Goal: Transaction & Acquisition: Purchase product/service

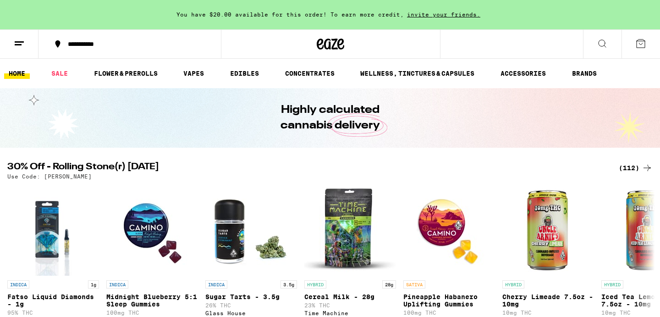
click at [640, 46] on icon at bounding box center [640, 43] width 11 height 11
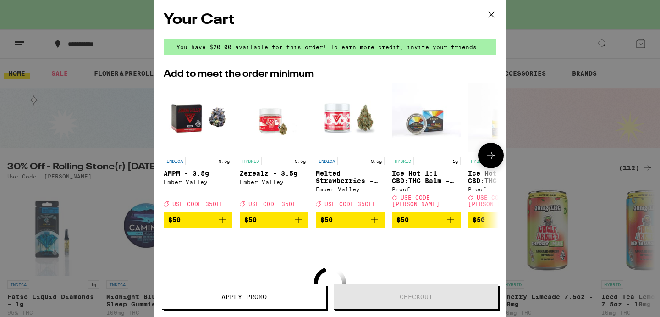
scroll to position [97, 0]
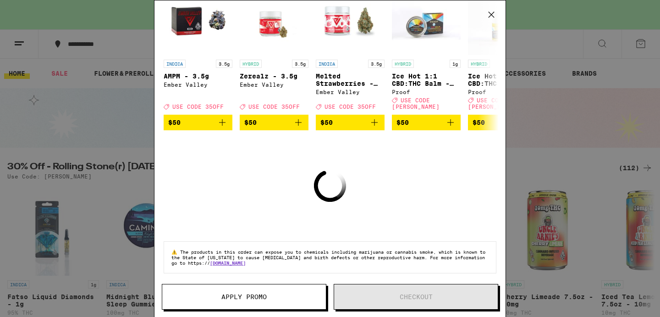
click at [490, 12] on icon at bounding box center [492, 15] width 14 height 14
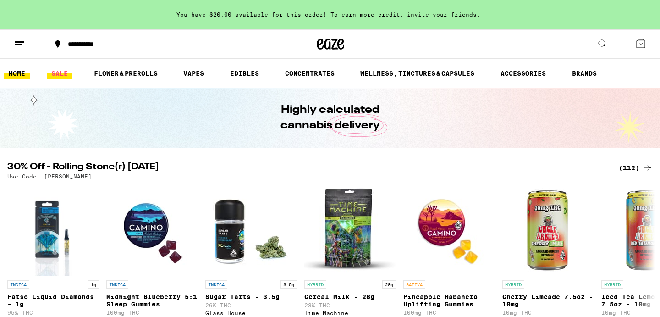
click at [65, 69] on link "SALE" at bounding box center [60, 73] width 26 height 11
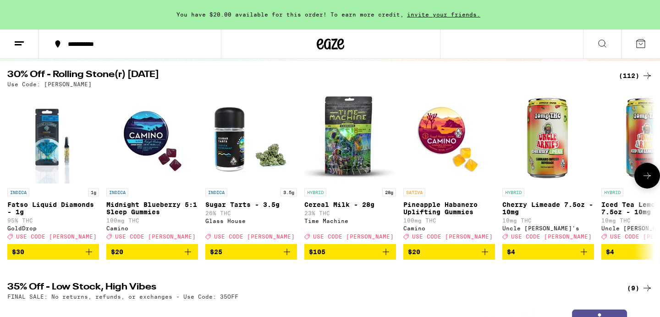
scroll to position [45, 0]
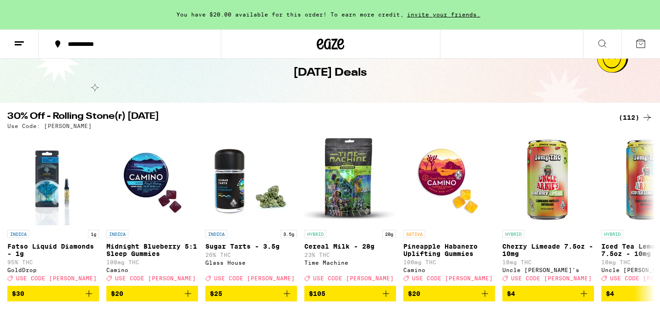
click at [631, 117] on div "(112)" at bounding box center [636, 117] width 34 height 11
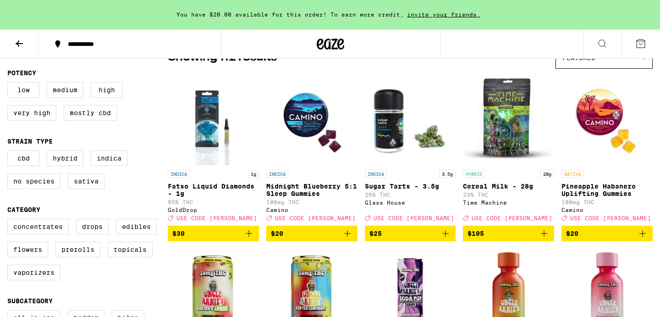
scroll to position [92, 0]
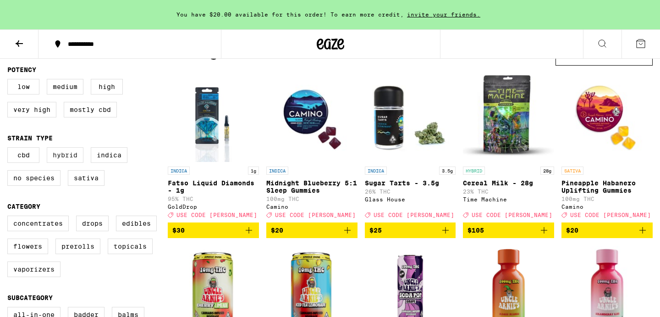
click at [61, 160] on label "Hybrid" at bounding box center [65, 155] width 37 height 16
click at [10, 149] on input "Hybrid" at bounding box center [9, 149] width 0 height 0
checkbox input "true"
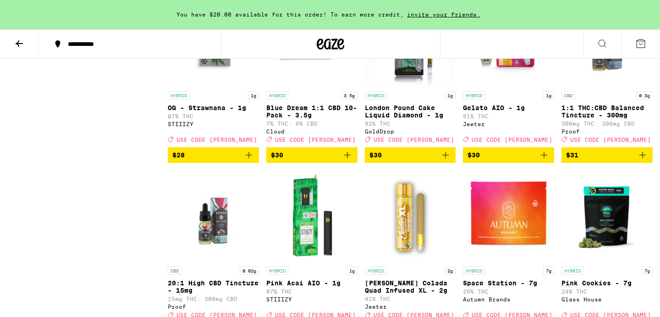
scroll to position [1221, 0]
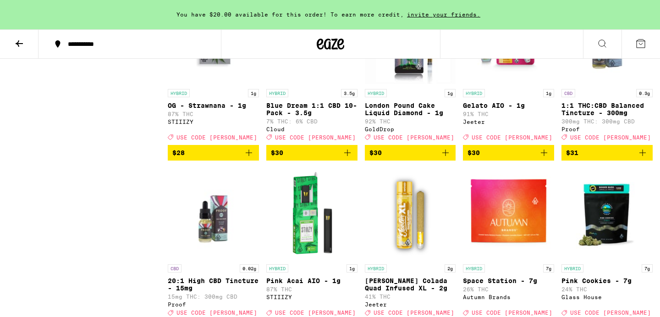
click at [495, 158] on span "$30" at bounding box center [509, 152] width 82 height 11
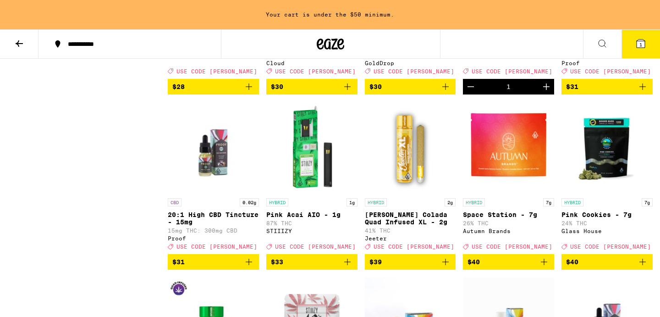
scroll to position [1289, 0]
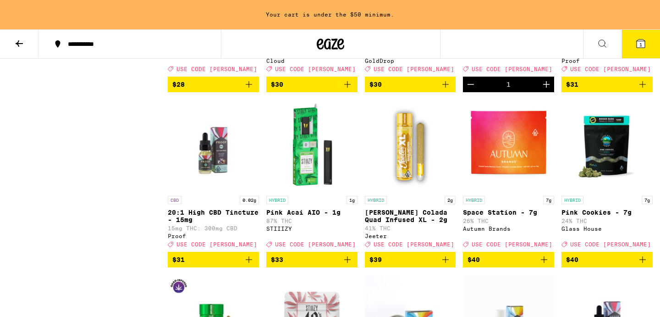
click at [308, 178] on img "Open page for Pink Acai AIO - 1g from STIIIZY" at bounding box center [311, 145] width 91 height 92
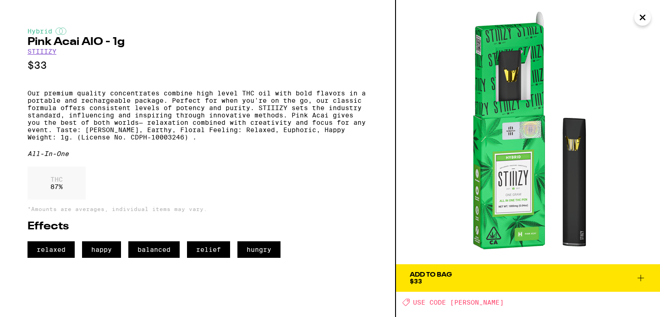
click at [643, 275] on icon at bounding box center [640, 277] width 11 height 11
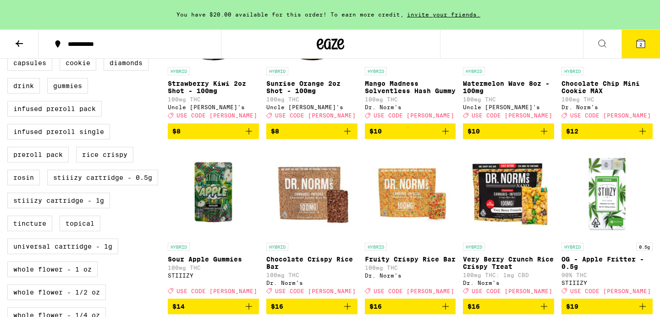
scroll to position [340, 0]
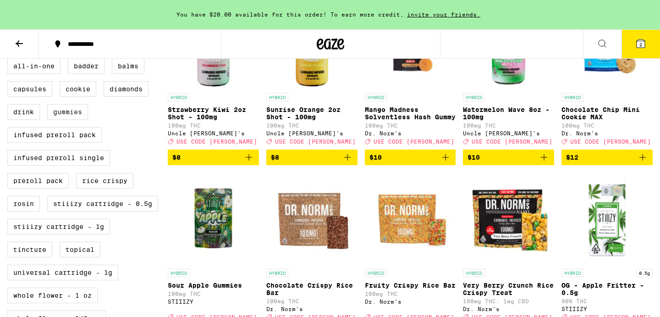
click at [65, 120] on label "Gummies" at bounding box center [67, 112] width 41 height 16
click at [10, 60] on input "Gummies" at bounding box center [9, 60] width 0 height 0
checkbox input "true"
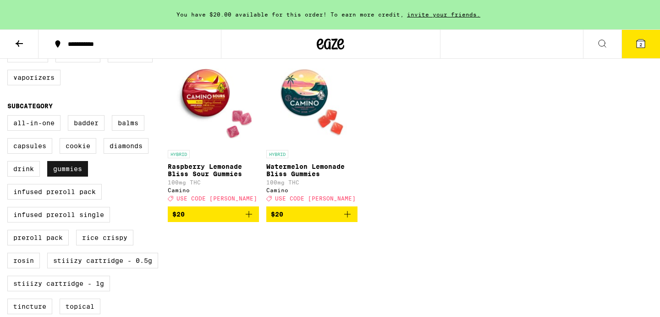
scroll to position [281, 0]
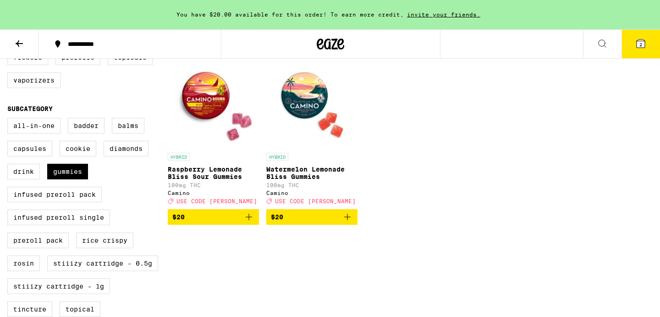
click at [21, 41] on icon at bounding box center [19, 43] width 11 height 11
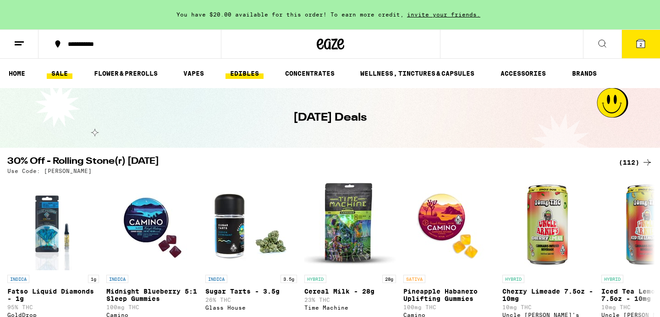
click at [240, 70] on link "EDIBLES" at bounding box center [245, 73] width 38 height 11
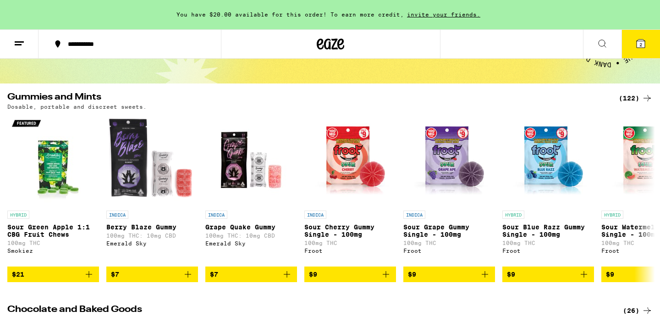
scroll to position [72, 0]
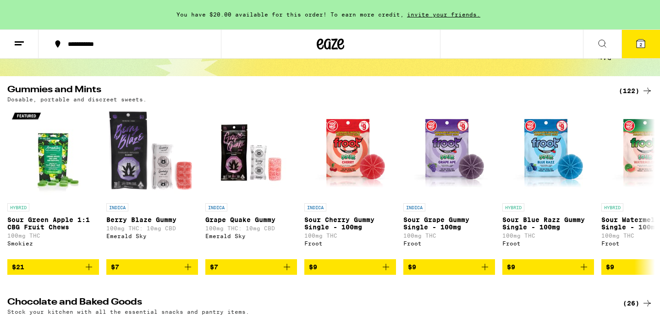
click at [635, 95] on div "(122)" at bounding box center [636, 90] width 34 height 11
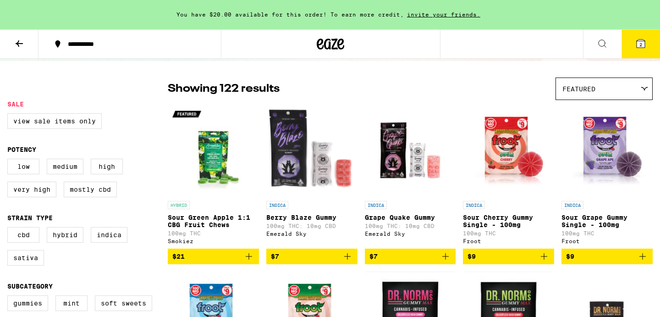
scroll to position [68, 0]
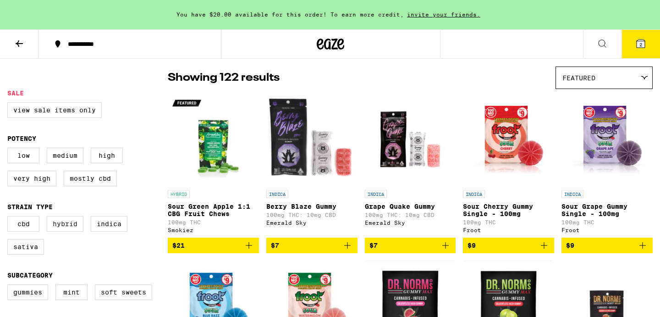
click at [67, 229] on label "Hybrid" at bounding box center [65, 224] width 37 height 16
click at [10, 218] on input "Hybrid" at bounding box center [9, 217] width 0 height 0
checkbox input "true"
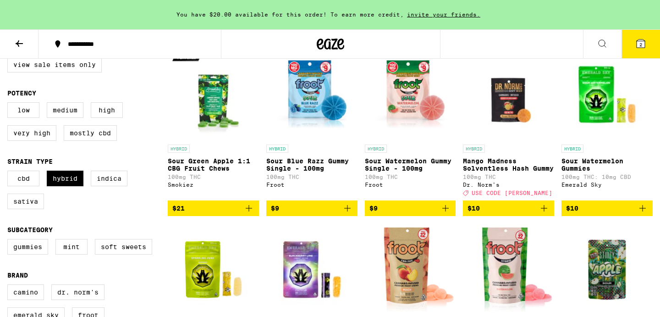
scroll to position [119, 0]
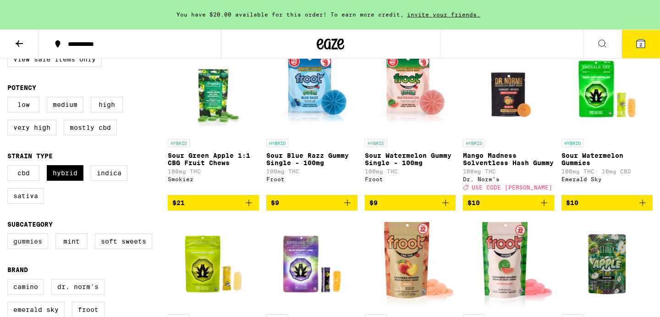
click at [18, 249] on label "Gummies" at bounding box center [27, 241] width 41 height 16
click at [10, 235] on input "Gummies" at bounding box center [9, 235] width 0 height 0
checkbox input "true"
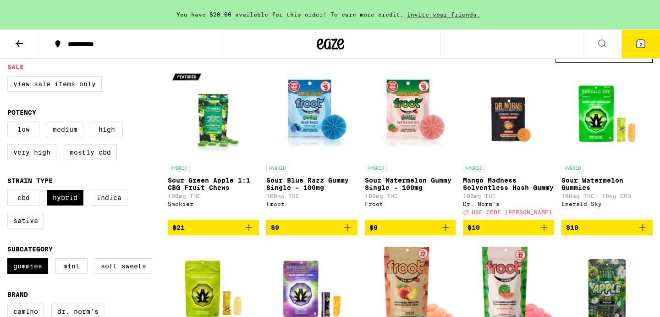
scroll to position [72, 0]
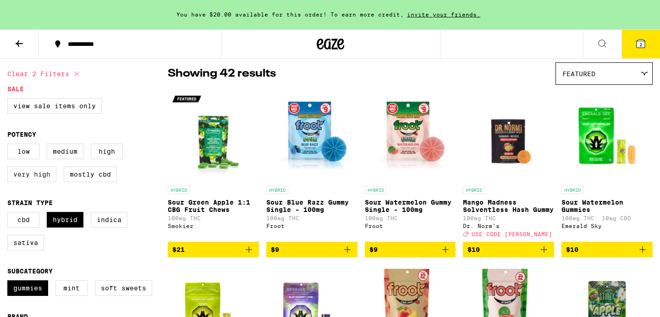
click at [25, 182] on label "Very High" at bounding box center [31, 174] width 49 height 16
click at [10, 145] on input "Very High" at bounding box center [9, 145] width 0 height 0
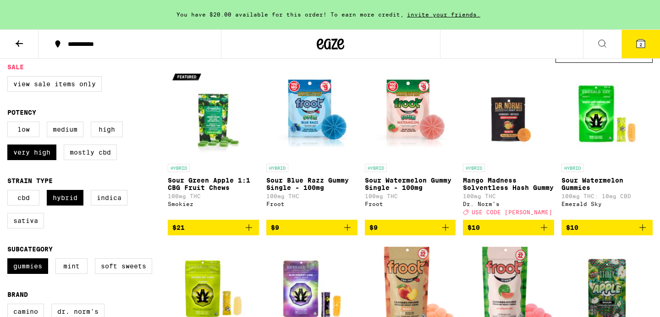
scroll to position [95, 0]
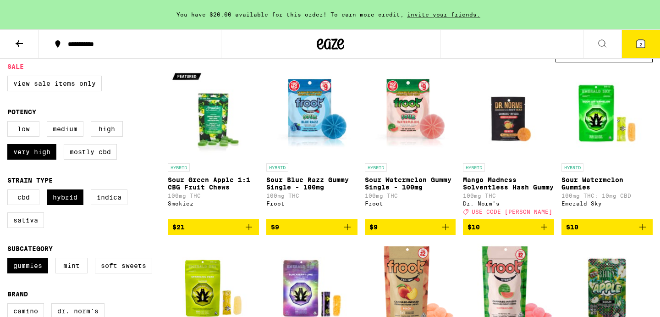
click at [450, 232] on icon "Add to bag" at bounding box center [445, 226] width 11 height 11
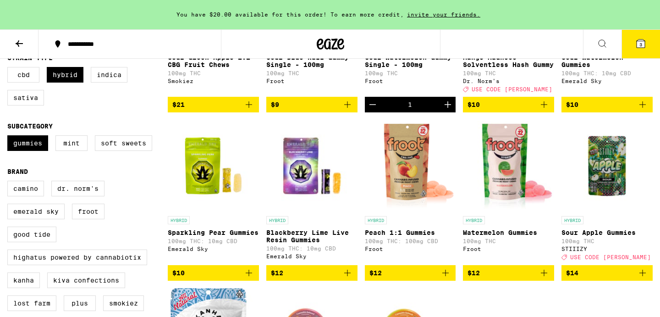
scroll to position [218, 0]
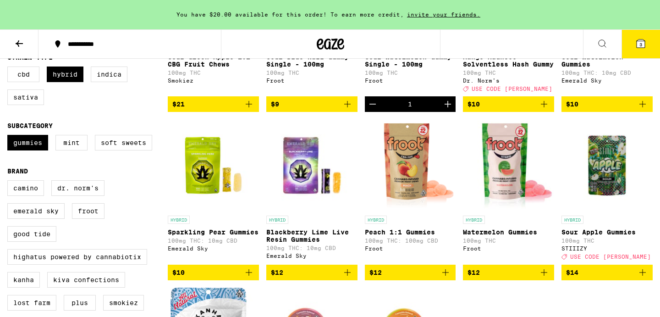
click at [349, 278] on icon "Add to bag" at bounding box center [347, 272] width 11 height 11
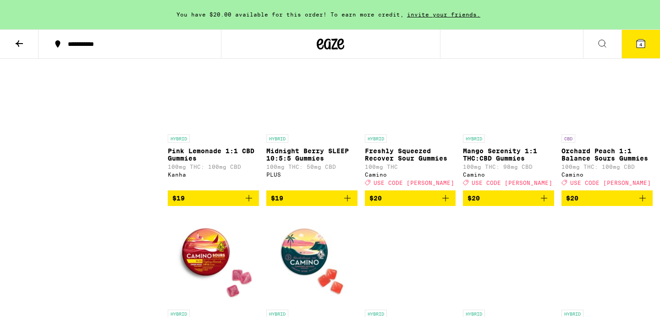
scroll to position [633, 0]
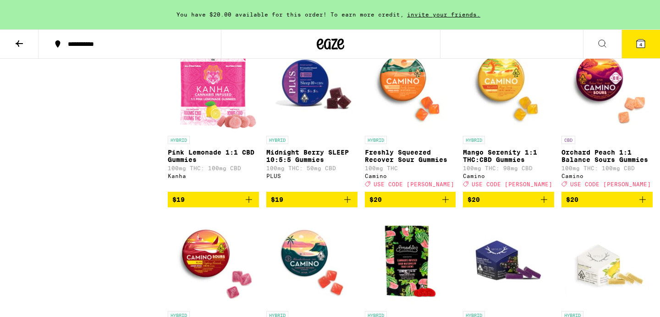
click at [403, 85] on img "Open page for Freshly Squeezed Recover Sour Gummies from Camino" at bounding box center [410, 85] width 91 height 92
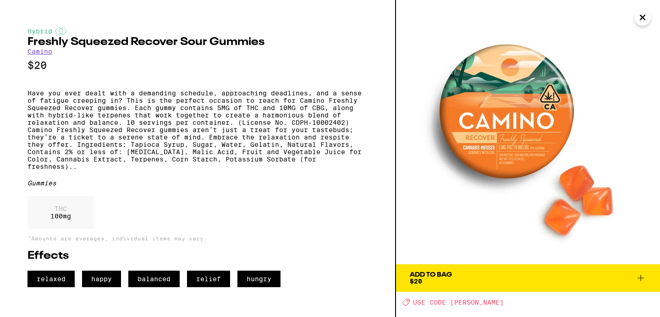
click at [639, 19] on icon "Close" at bounding box center [642, 18] width 11 height 14
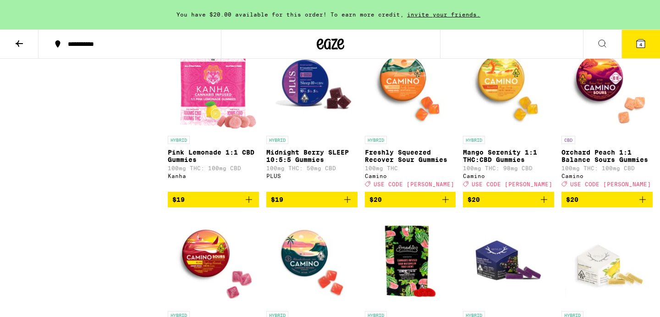
click at [447, 205] on icon "Add to bag" at bounding box center [445, 199] width 11 height 11
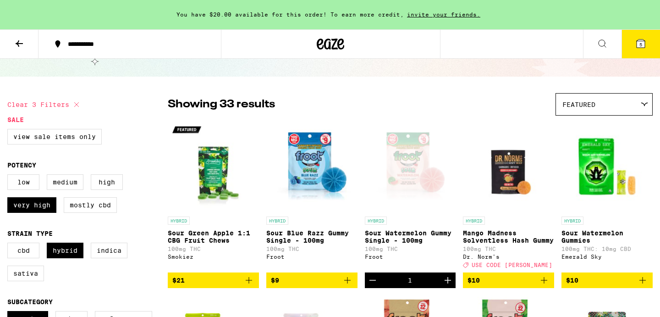
scroll to position [68, 0]
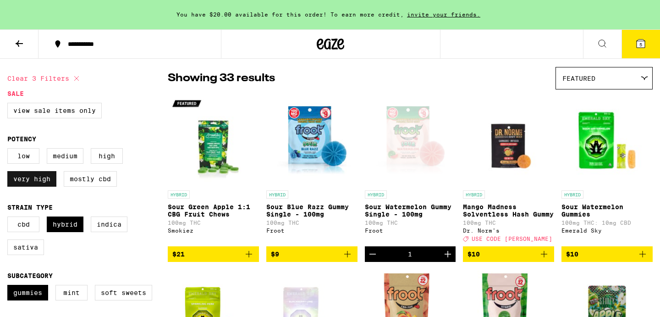
click at [41, 186] on label "Very High" at bounding box center [31, 179] width 49 height 16
click at [10, 150] on input "Very High" at bounding box center [9, 149] width 0 height 0
checkbox input "false"
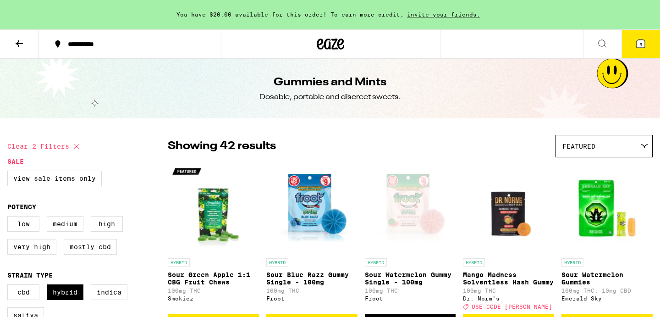
scroll to position [822, 0]
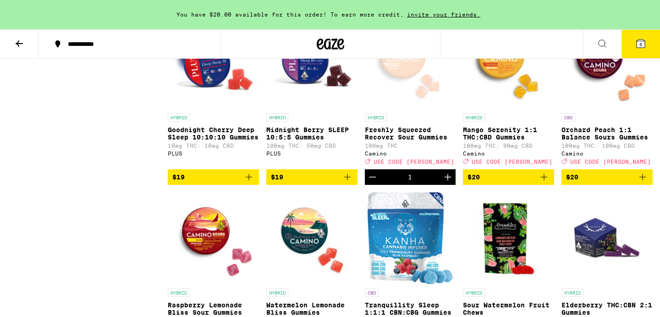
click at [344, 182] on icon "Add to bag" at bounding box center [347, 176] width 11 height 11
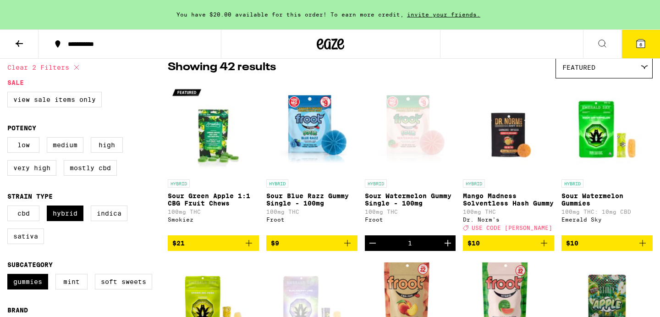
scroll to position [82, 0]
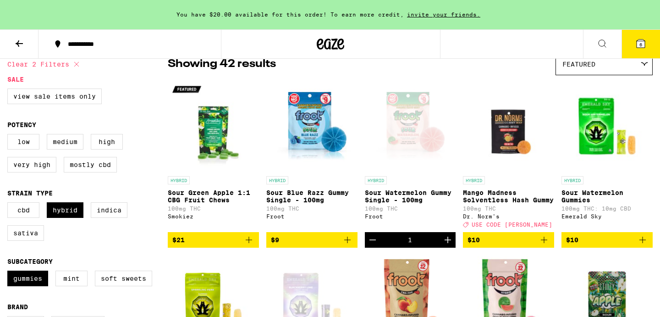
click at [373, 245] on icon "Decrement" at bounding box center [372, 239] width 11 height 11
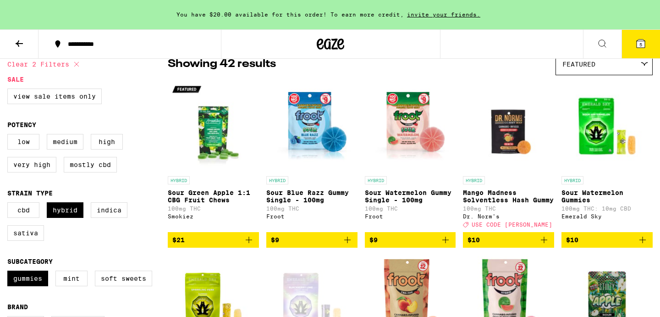
click at [643, 245] on icon "Add to bag" at bounding box center [642, 239] width 11 height 11
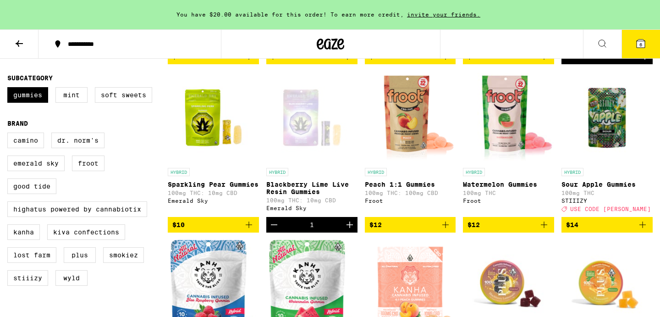
scroll to position [267, 0]
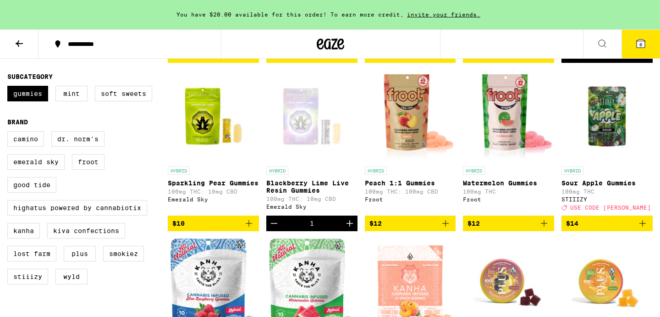
click at [301, 131] on div "Open page for Blackberry Lime Live Resin Gummies from Emerald Sky" at bounding box center [311, 116] width 91 height 92
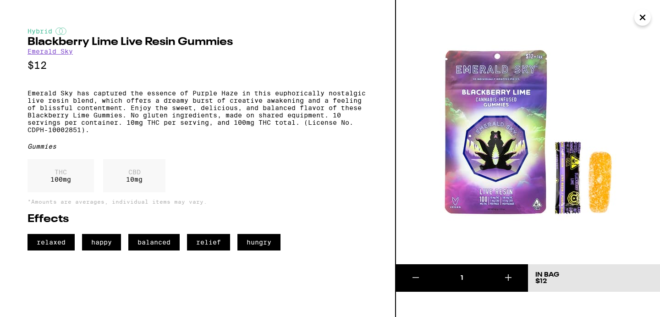
click at [644, 14] on icon "Close" at bounding box center [642, 18] width 11 height 14
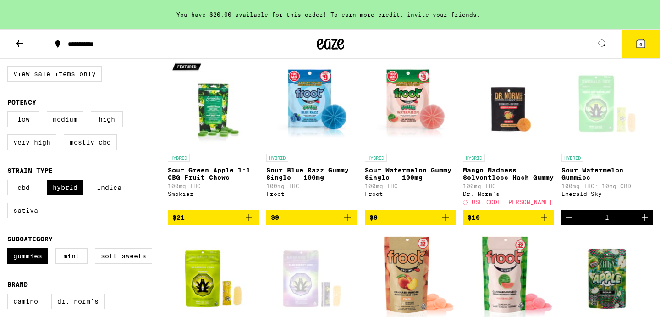
scroll to position [116, 0]
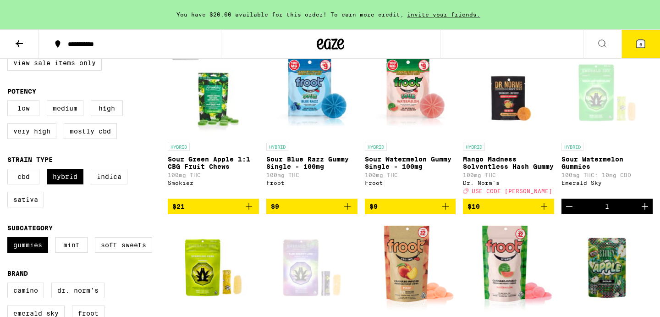
click at [571, 212] on icon "Decrement" at bounding box center [569, 206] width 11 height 11
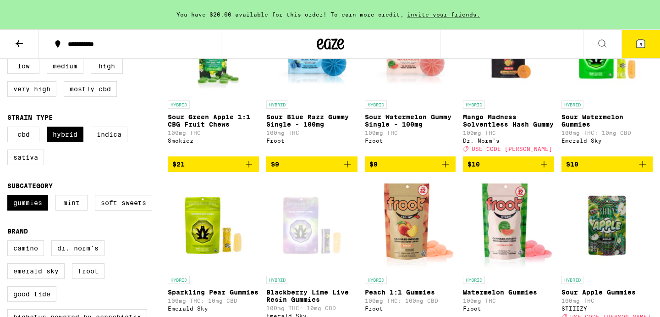
scroll to position [148, 0]
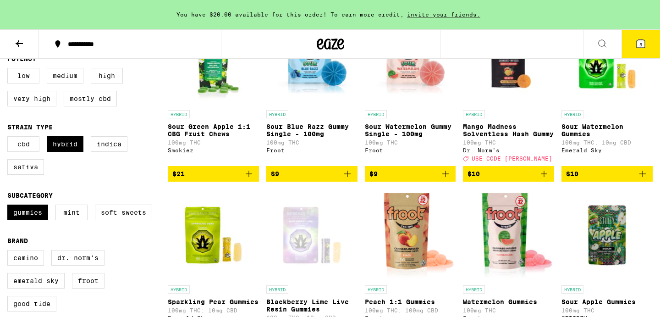
click at [26, 152] on label "CBD" at bounding box center [23, 144] width 32 height 16
click at [10, 138] on input "CBD" at bounding box center [9, 138] width 0 height 0
checkbox input "true"
click at [70, 152] on label "Hybrid" at bounding box center [65, 144] width 37 height 16
click at [10, 138] on input "Hybrid" at bounding box center [9, 138] width 0 height 0
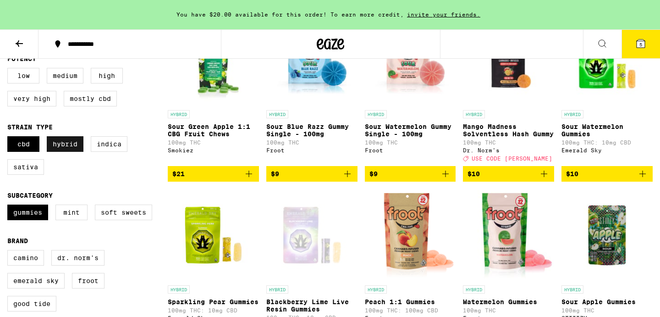
checkbox input "false"
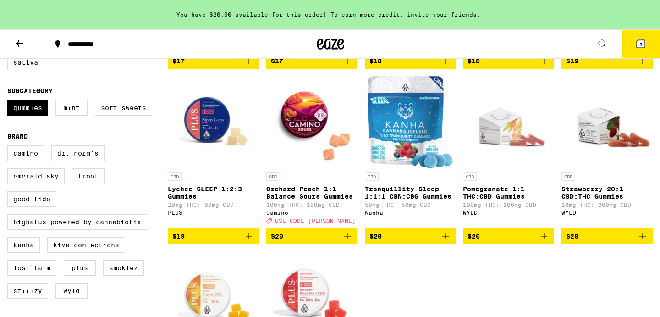
scroll to position [251, 0]
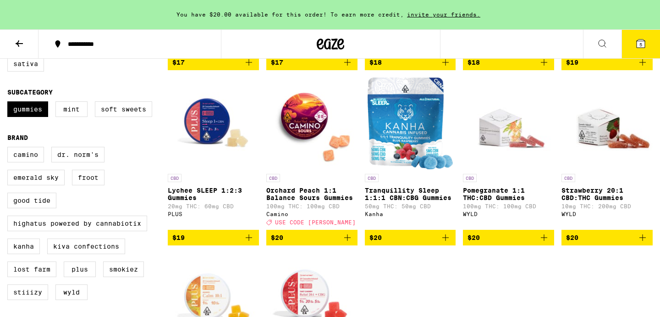
click at [451, 243] on icon "Add to bag" at bounding box center [445, 237] width 11 height 11
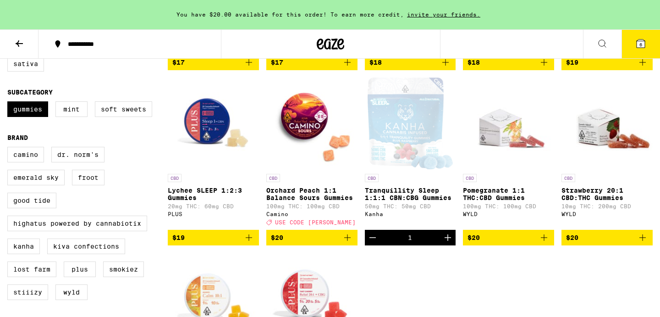
click at [638, 39] on icon at bounding box center [640, 43] width 11 height 11
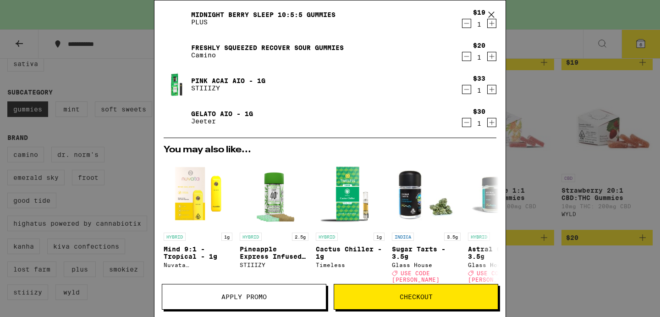
scroll to position [163, 0]
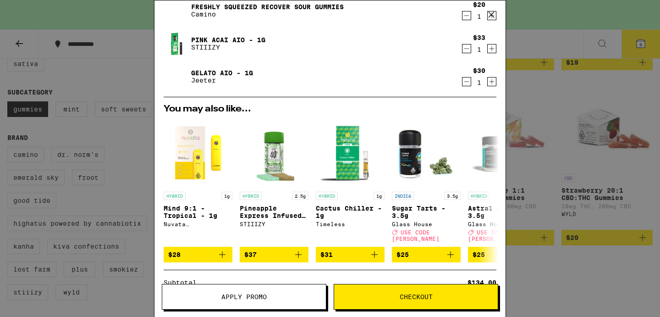
click at [234, 296] on span "Apply Promo" at bounding box center [243, 296] width 45 height 6
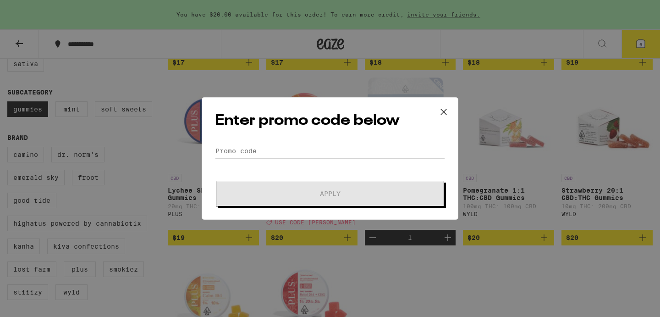
click at [259, 147] on input "Promo Code" at bounding box center [330, 151] width 230 height 14
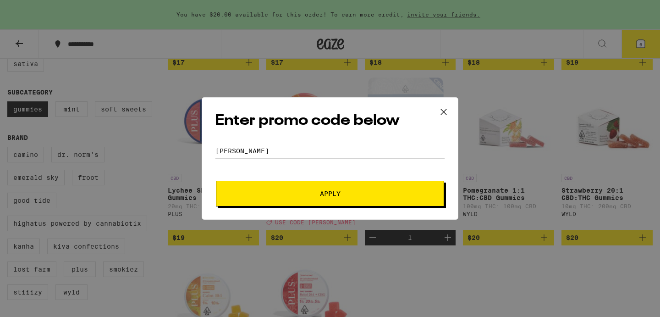
type input "[PERSON_NAME]"
click at [278, 203] on button "Apply" at bounding box center [330, 194] width 228 height 26
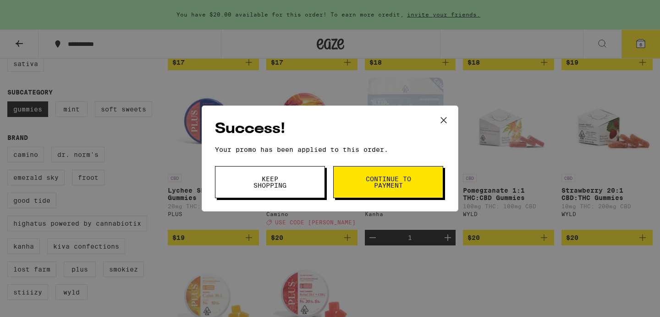
click at [447, 119] on icon at bounding box center [444, 120] width 14 height 14
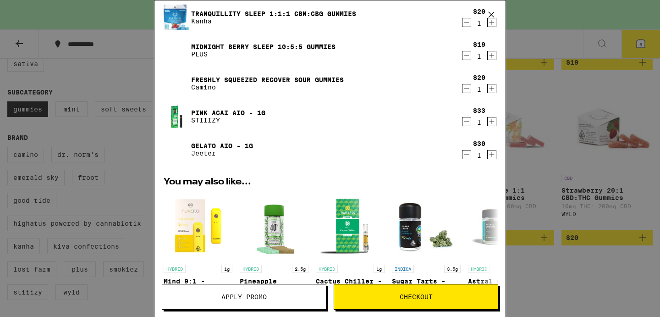
scroll to position [88, 0]
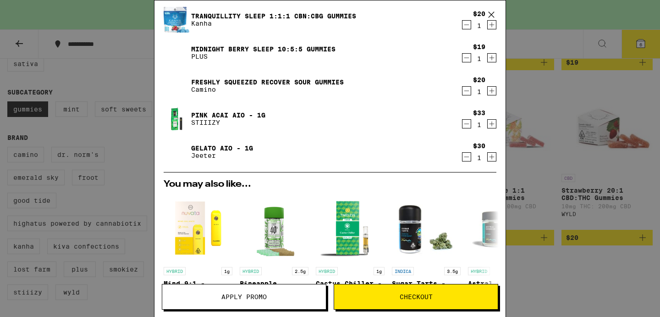
click at [419, 301] on button "Checkout" at bounding box center [416, 297] width 165 height 26
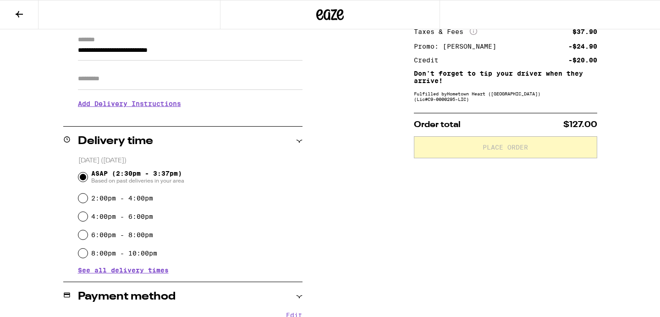
scroll to position [130, 0]
click at [328, 243] on div "**********" at bounding box center [330, 299] width 660 height 636
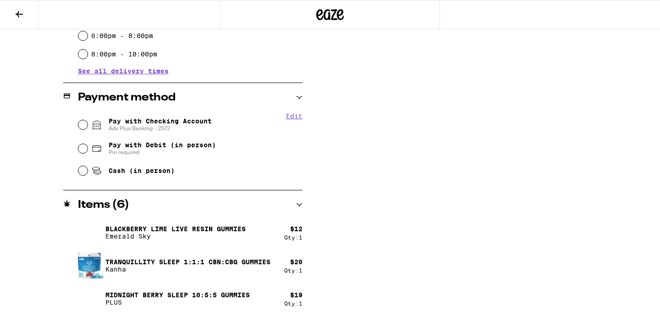
scroll to position [330, 0]
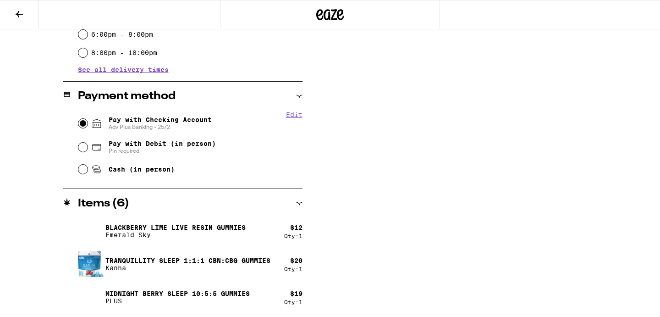
click at [85, 124] on input "Pay with Checking Account Adv Plus Banking - 2572" at bounding box center [82, 123] width 9 height 9
radio input "true"
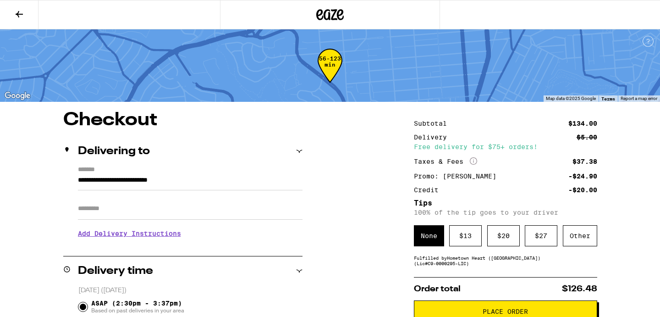
scroll to position [20, 0]
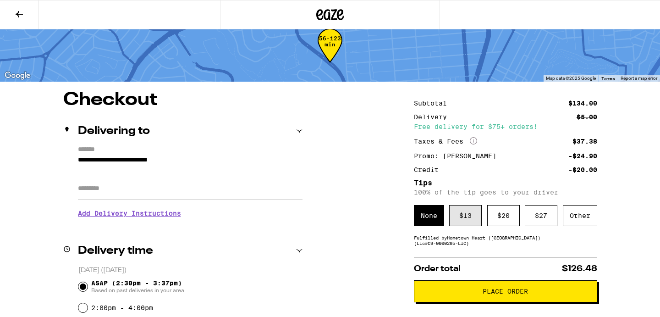
click at [474, 216] on div "$ 13" at bounding box center [465, 215] width 33 height 21
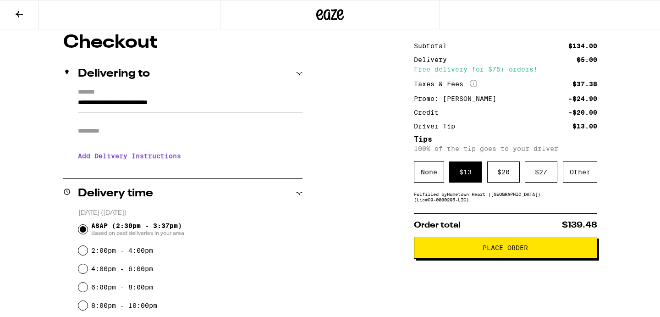
scroll to position [81, 0]
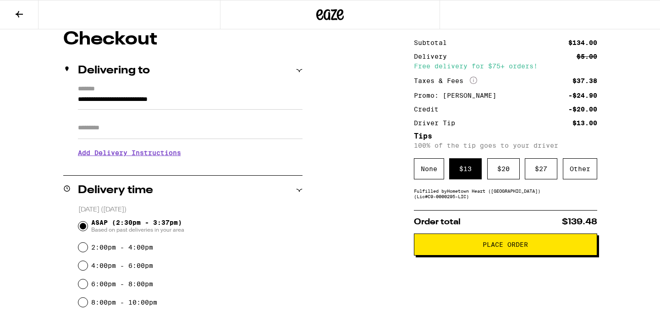
click at [463, 253] on button "Place Order" at bounding box center [505, 244] width 183 height 22
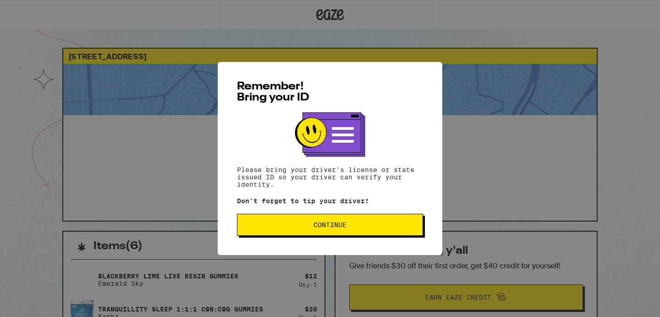
click at [379, 225] on span "Continue" at bounding box center [330, 224] width 171 height 6
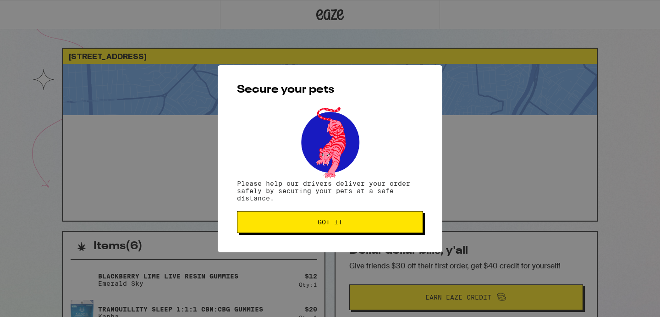
click at [382, 225] on span "Got it" at bounding box center [330, 222] width 171 height 6
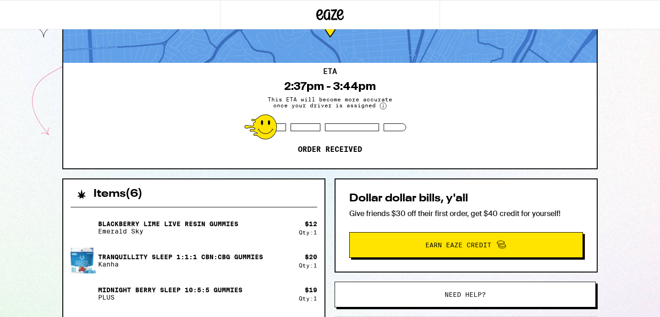
scroll to position [53, 0]
